Goal: Information Seeking & Learning: Learn about a topic

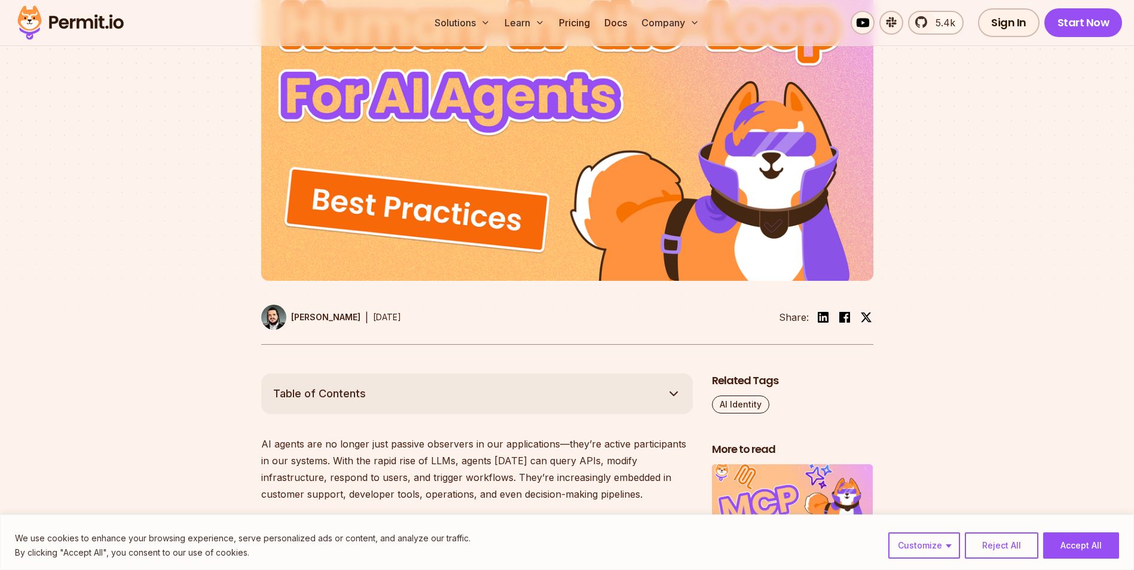
scroll to position [418, 0]
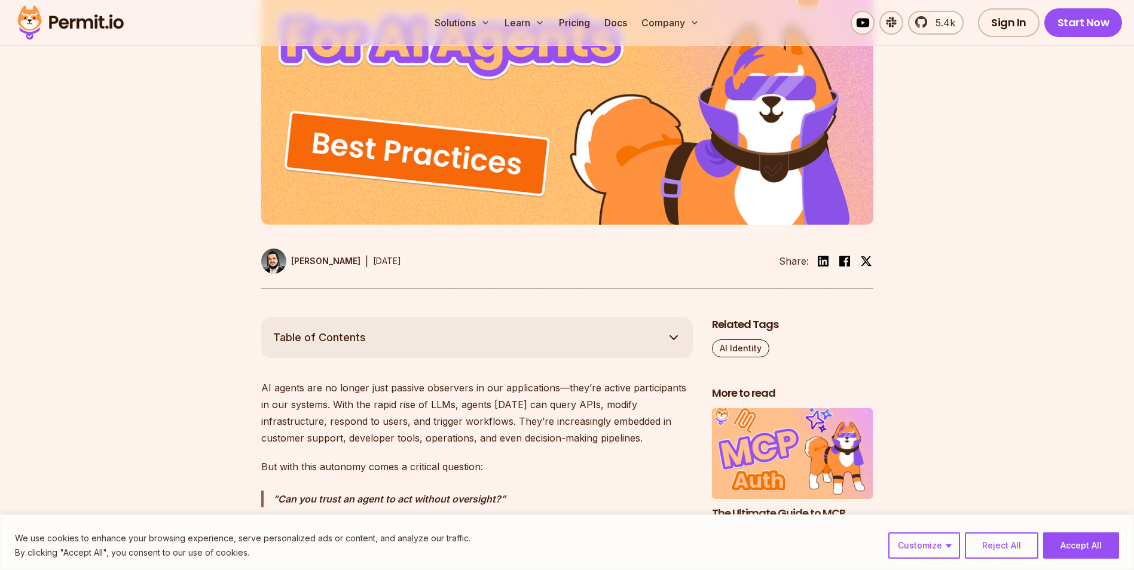
click at [966, 547] on div "Customize Reject All Accept All" at bounding box center [1003, 546] width 231 height 26
click at [1014, 544] on button "Reject All" at bounding box center [1002, 546] width 74 height 26
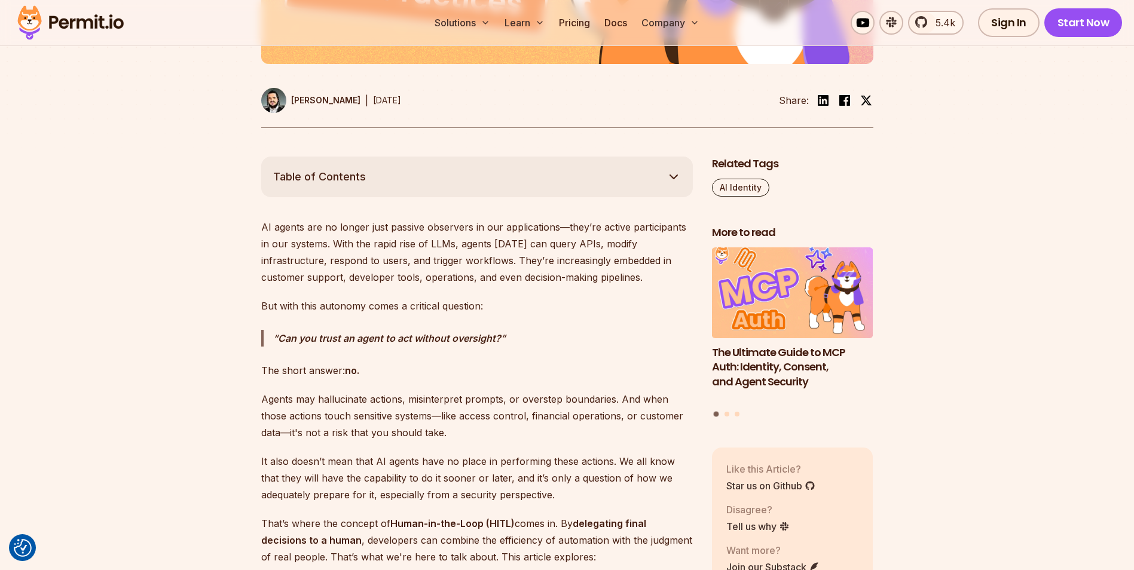
scroll to position [598, 0]
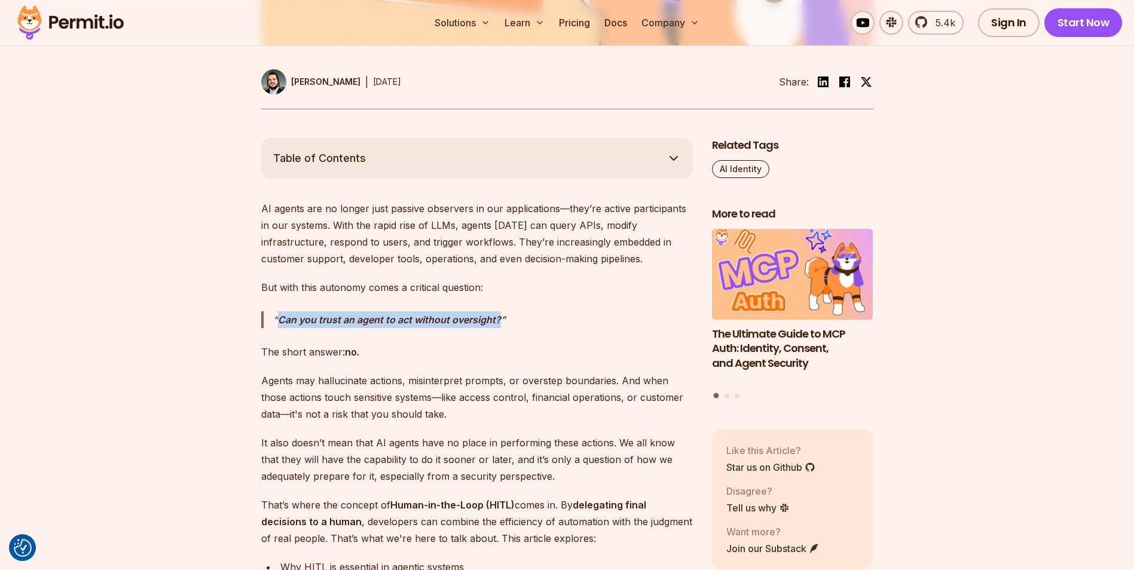
drag, startPoint x: 279, startPoint y: 316, endPoint x: 500, endPoint y: 320, distance: 221.2
click at [500, 320] on blockquote "Can you trust an agent to act without oversight?" at bounding box center [477, 319] width 432 height 17
drag, startPoint x: 249, startPoint y: 356, endPoint x: 430, endPoint y: 355, distance: 181.7
drag, startPoint x: 430, startPoint y: 355, endPoint x: 399, endPoint y: 362, distance: 31.9
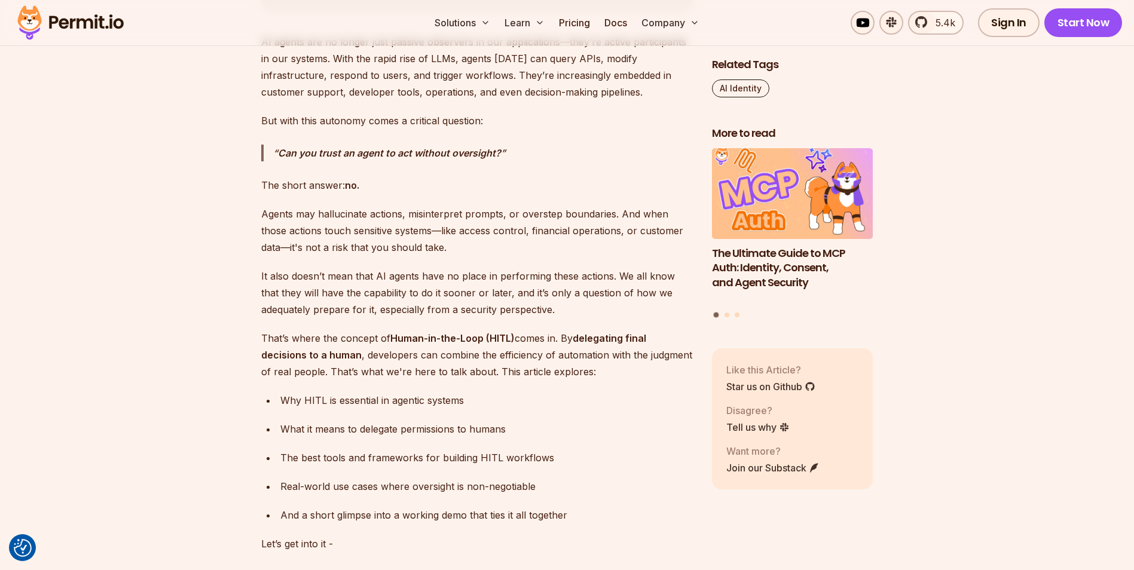
scroll to position [777, 0]
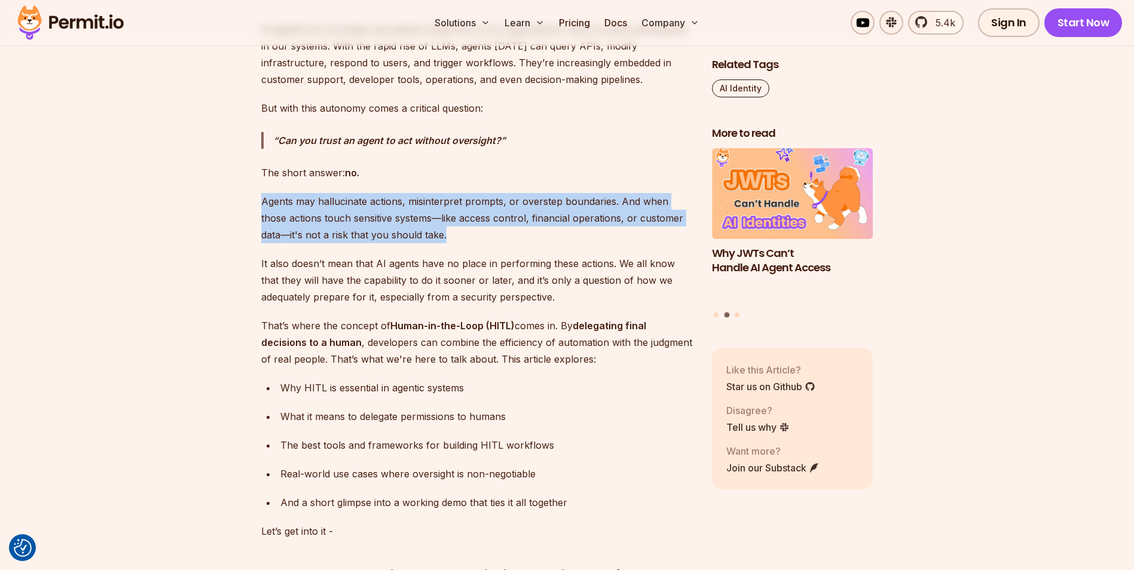
drag, startPoint x: 253, startPoint y: 209, endPoint x: 401, endPoint y: 239, distance: 150.5
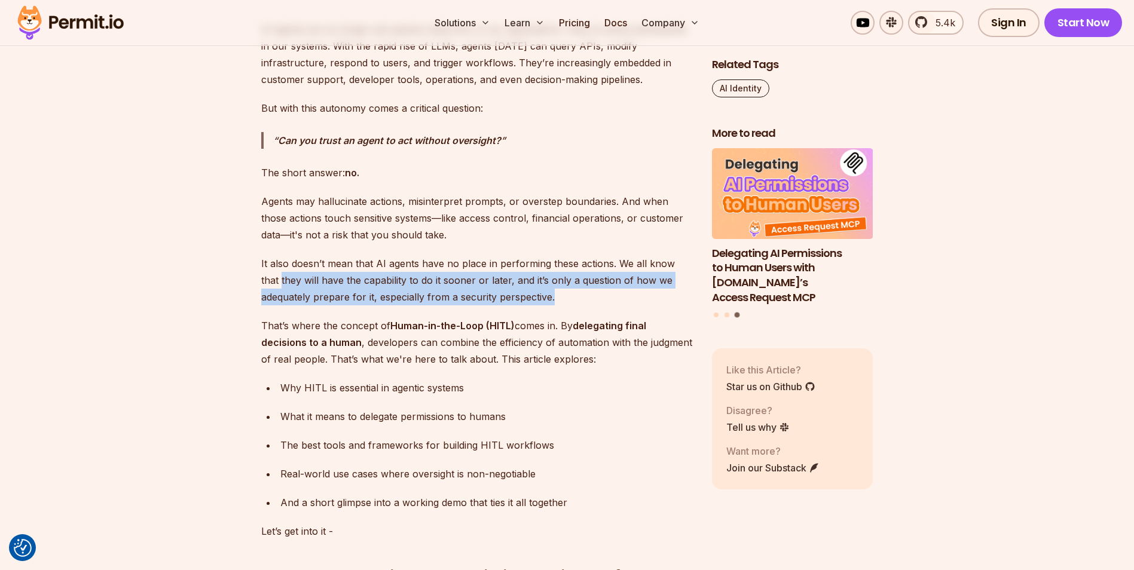
drag, startPoint x: 245, startPoint y: 276, endPoint x: 570, endPoint y: 300, distance: 326.6
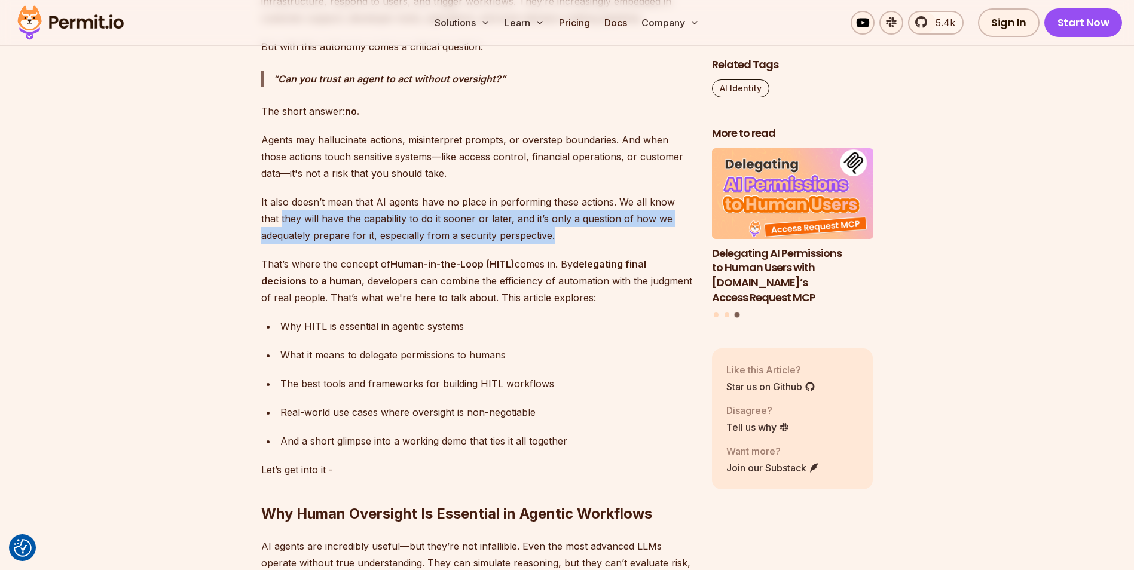
scroll to position [897, 0]
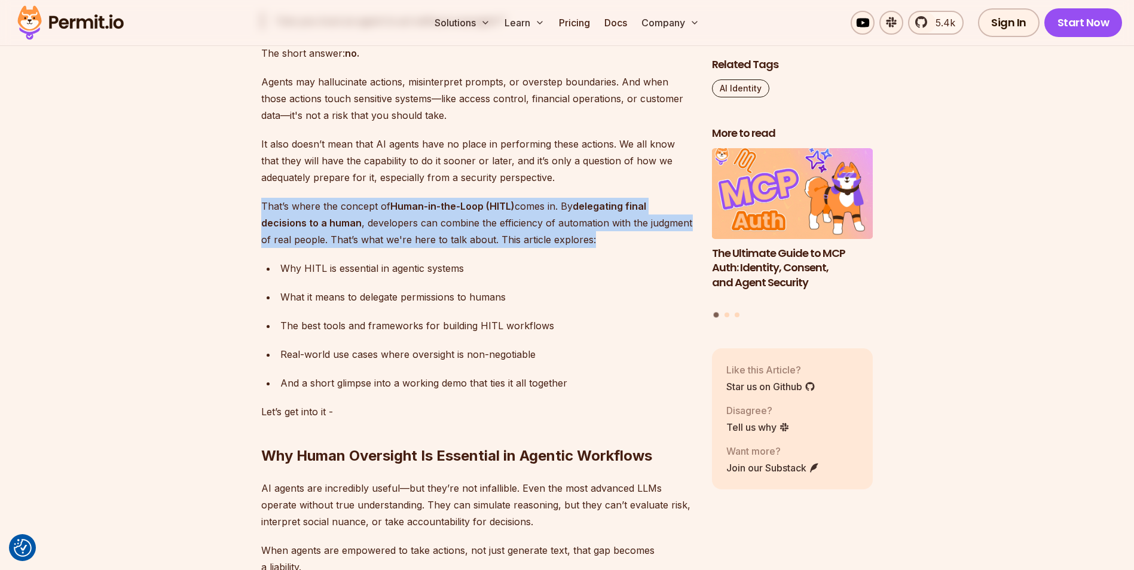
drag, startPoint x: 240, startPoint y: 212, endPoint x: 615, endPoint y: 236, distance: 375.0
click at [436, 247] on p "That’s where the concept of Human-in-the-Loop (HITL) comes in. By delegating fi…" at bounding box center [477, 223] width 432 height 50
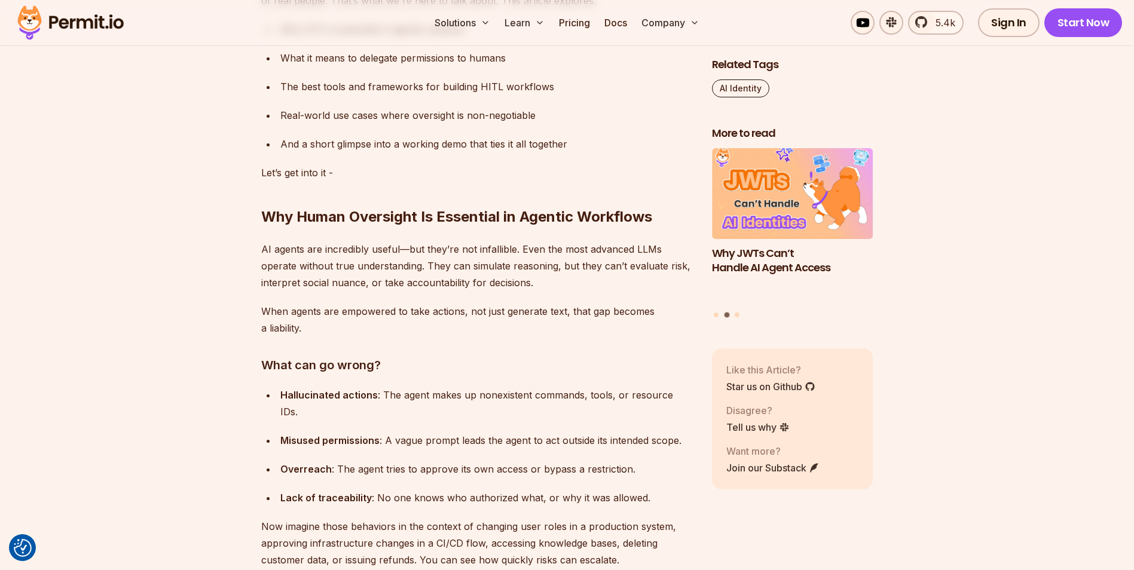
scroll to position [1196, 0]
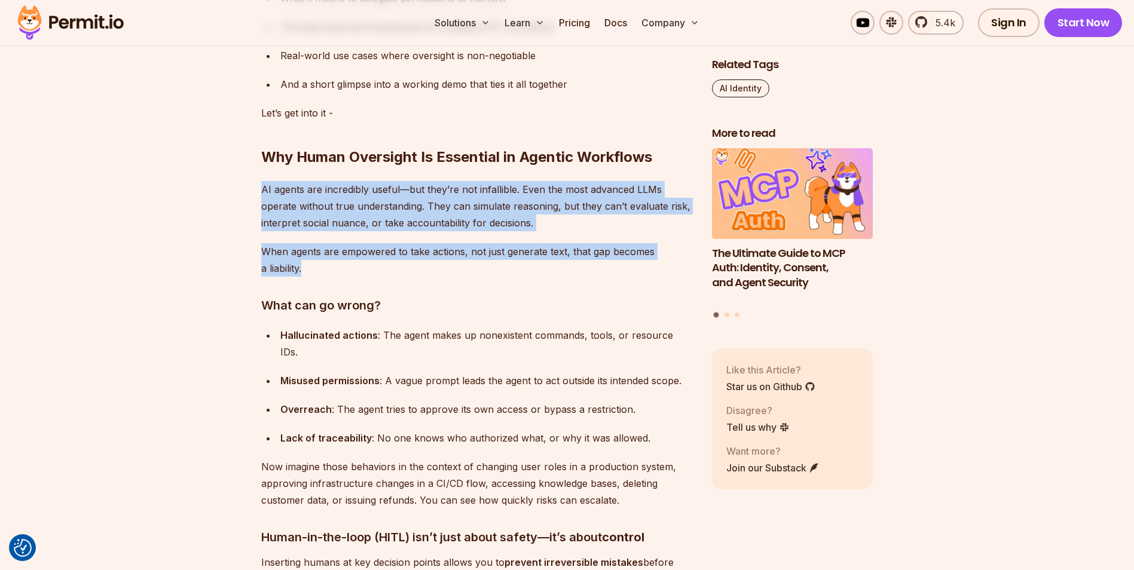
drag, startPoint x: 257, startPoint y: 190, endPoint x: 583, endPoint y: 260, distance: 333.4
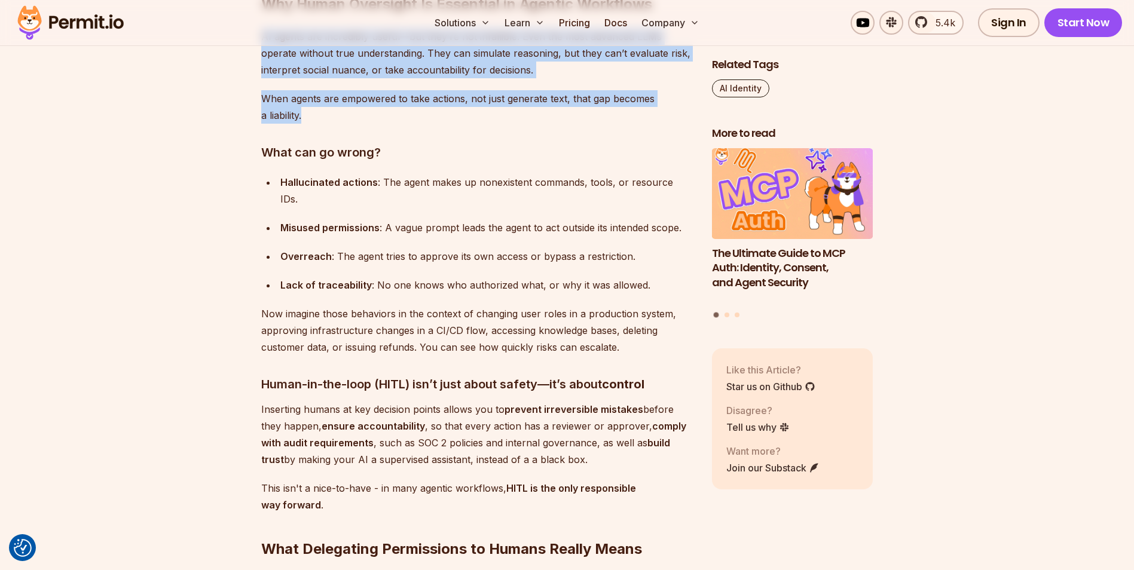
scroll to position [1375, 0]
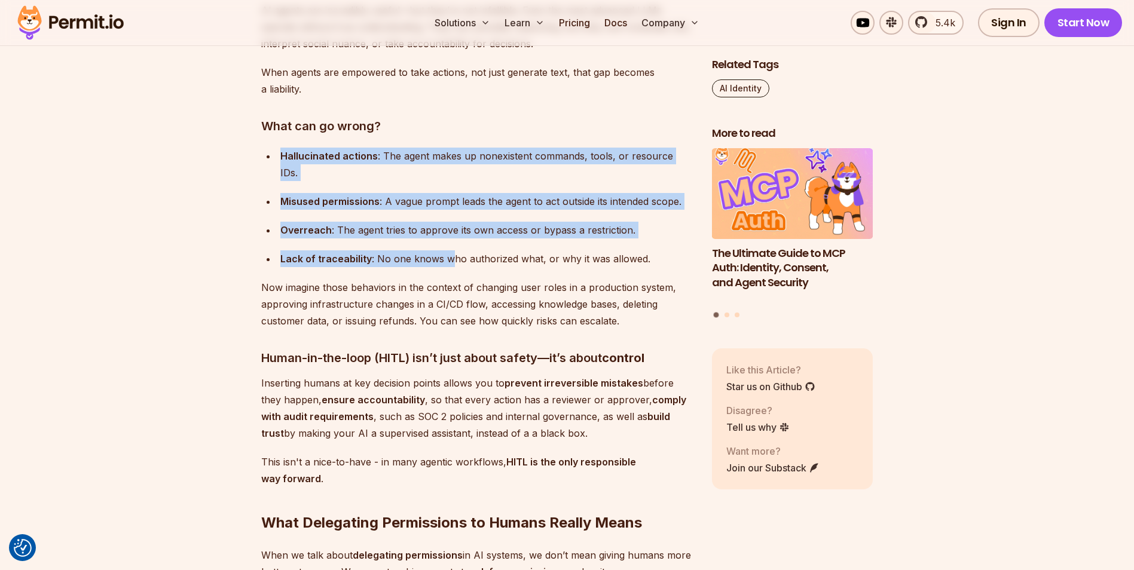
drag, startPoint x: 384, startPoint y: 167, endPoint x: 452, endPoint y: 248, distance: 106.1
click at [451, 248] on ul "Hallucinated actions : The agent makes up nonexistent commands, tools, or resou…" at bounding box center [477, 208] width 432 height 120
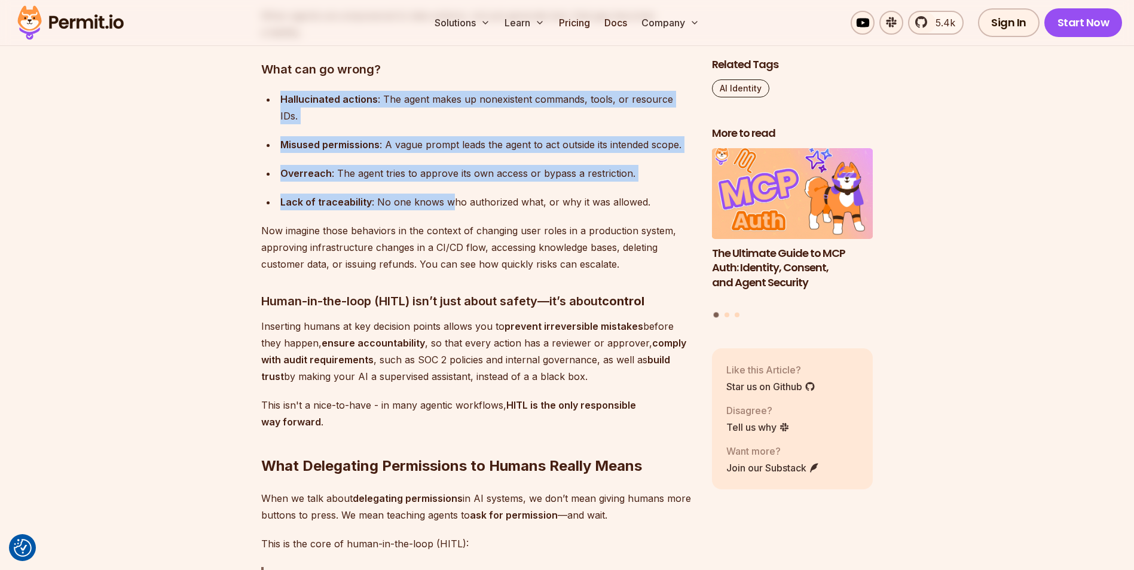
scroll to position [1495, 0]
